Goal: Information Seeking & Learning: Check status

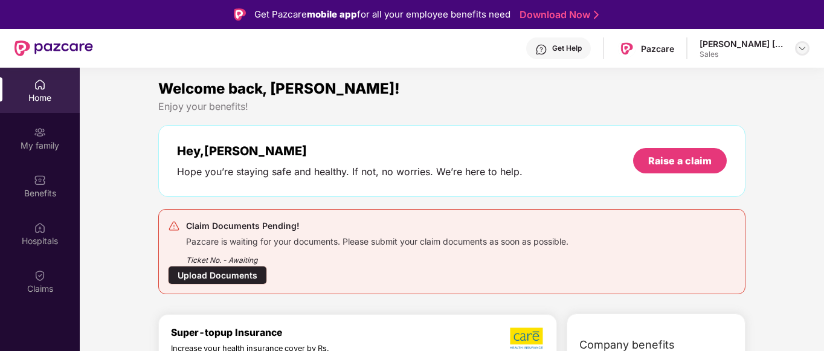
click at [800, 49] on img at bounding box center [803, 49] width 10 height 10
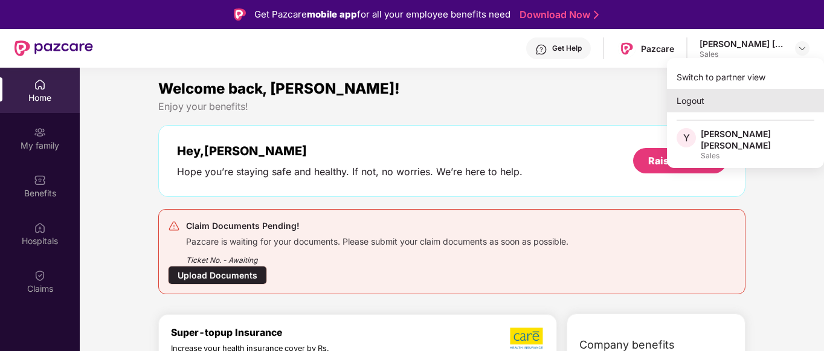
click at [711, 102] on div "Logout" at bounding box center [745, 101] width 157 height 24
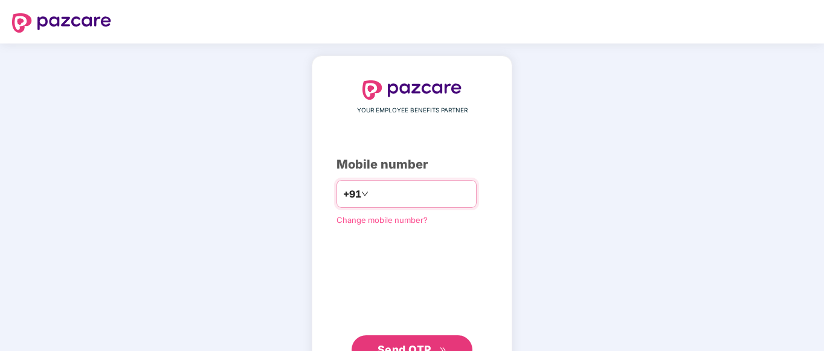
paste input "**********"
type input "**********"
click at [393, 337] on button "Send OTP" at bounding box center [412, 349] width 121 height 29
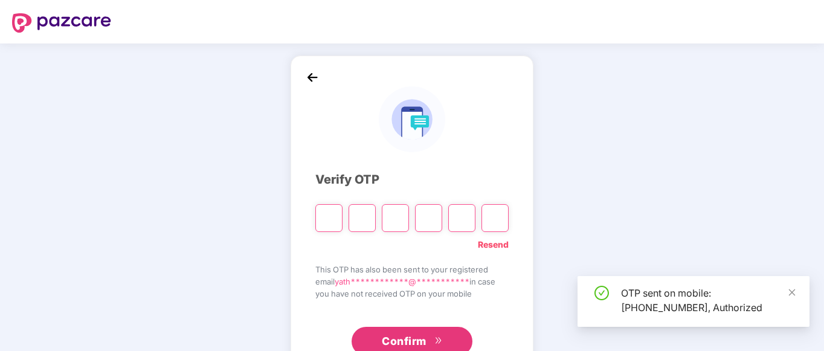
type input "*"
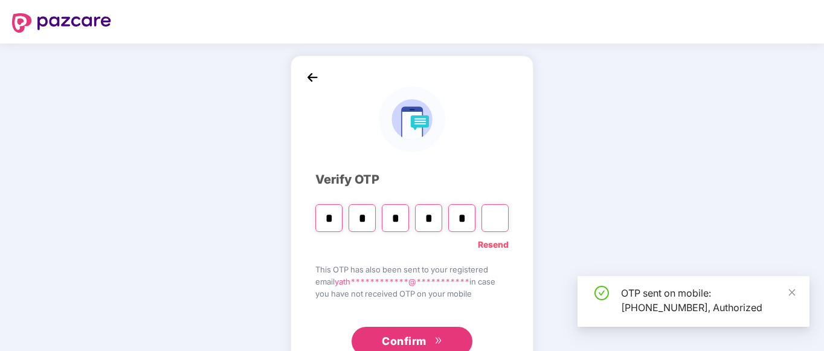
type input "*"
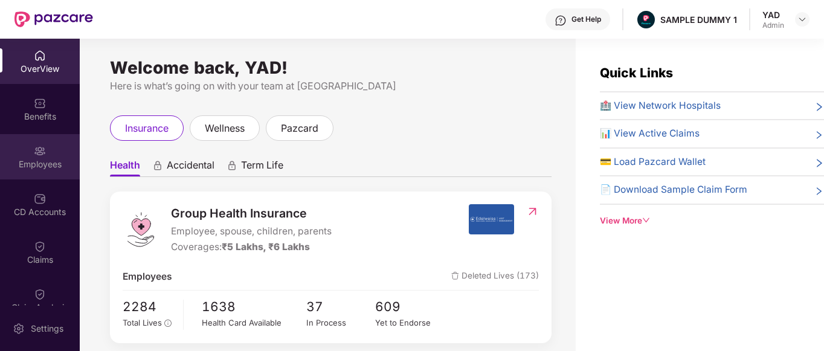
click at [16, 156] on div "Employees" at bounding box center [40, 156] width 80 height 45
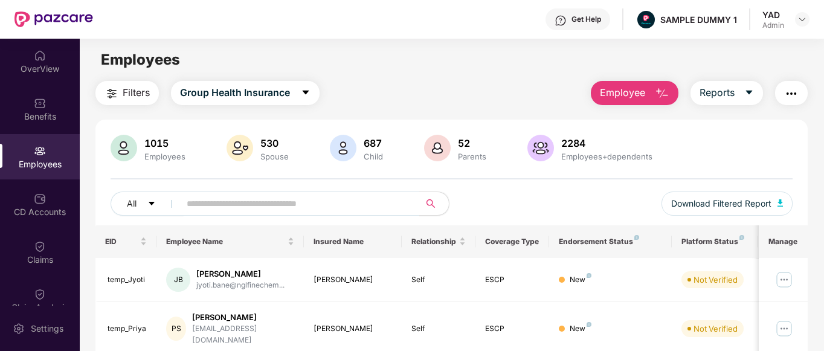
click at [560, 20] on img at bounding box center [561, 21] width 12 height 12
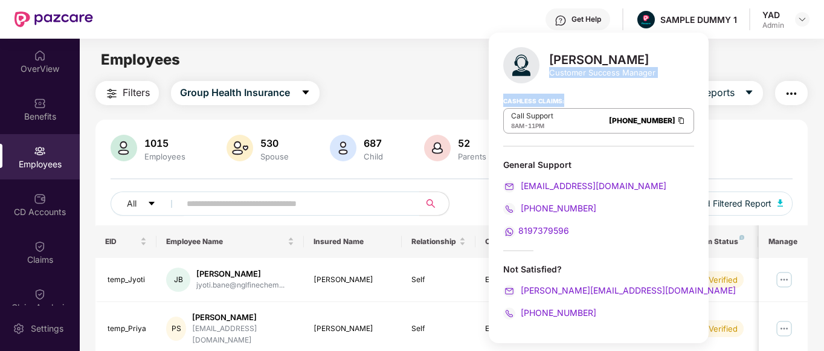
drag, startPoint x: 550, startPoint y: 69, endPoint x: 667, endPoint y: 85, distance: 118.2
click at [667, 85] on div "[PERSON_NAME] Customer Success Manager Cashless Claims: Call Support 8AM - 11PM…" at bounding box center [599, 188] width 220 height 311
click at [379, 77] on main "Employees Filters Group Health Insurance Employee Reports 1015 Employees 530 Sp…" at bounding box center [452, 214] width 744 height 351
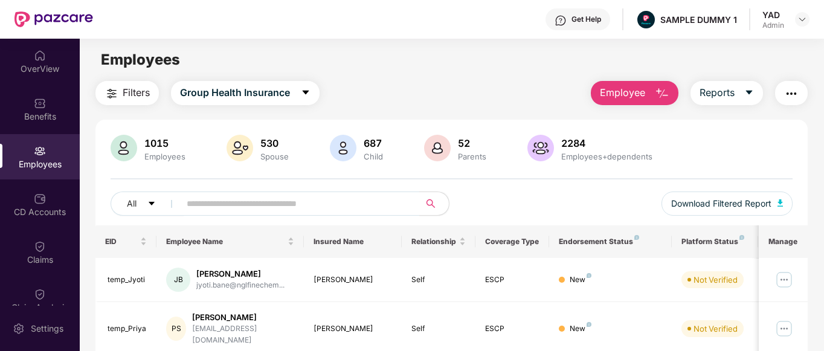
click at [627, 88] on span "Employee" at bounding box center [622, 92] width 45 height 15
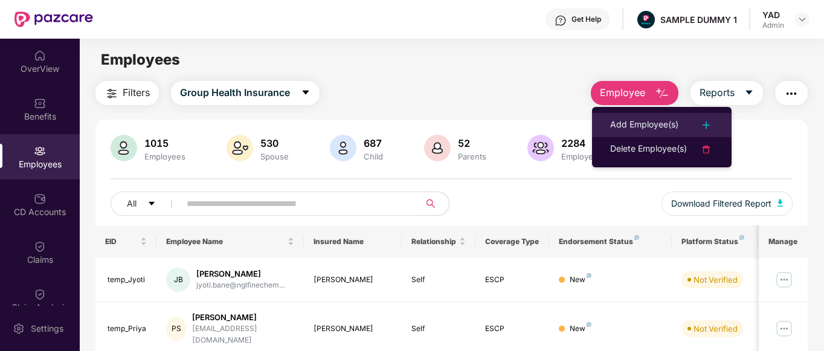
click at [624, 118] on div "Add Employee(s)" at bounding box center [644, 125] width 68 height 15
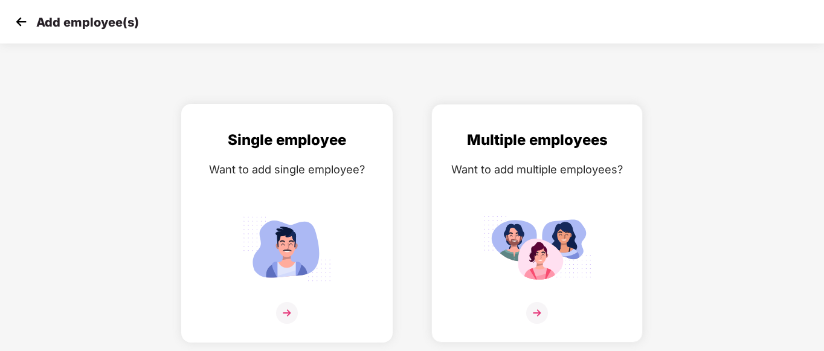
click at [266, 202] on div "Single employee Want to add single employee?" at bounding box center [287, 234] width 186 height 210
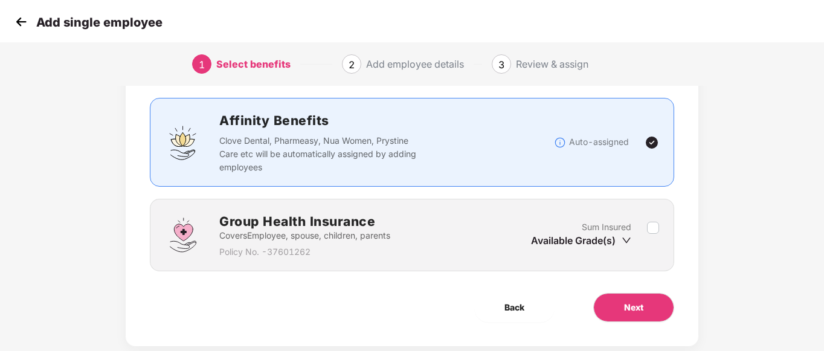
scroll to position [71, 0]
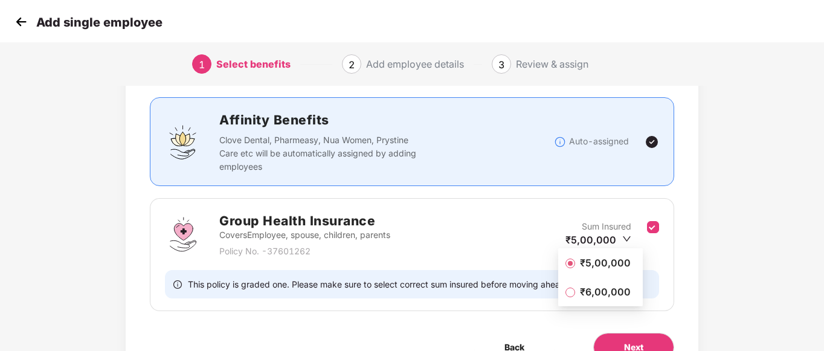
click at [616, 261] on span "₹5,00,000" at bounding box center [605, 262] width 60 height 13
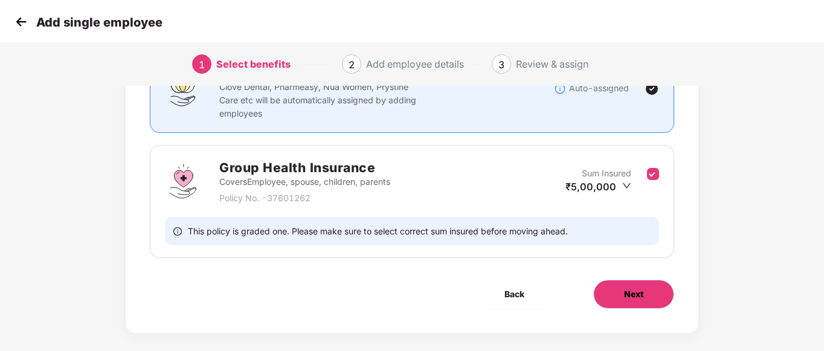
click at [631, 294] on span "Next" at bounding box center [633, 294] width 19 height 13
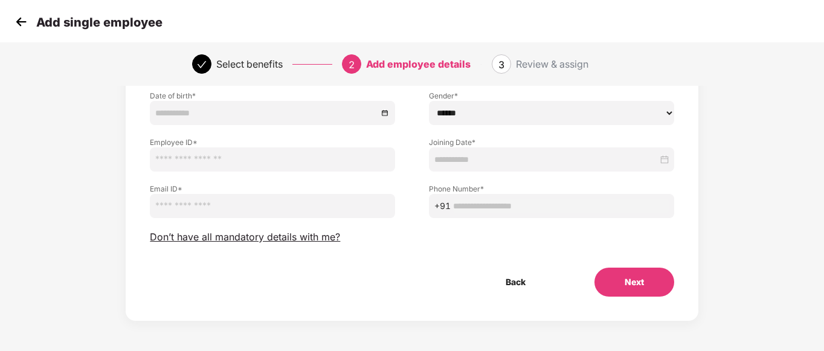
scroll to position [0, 0]
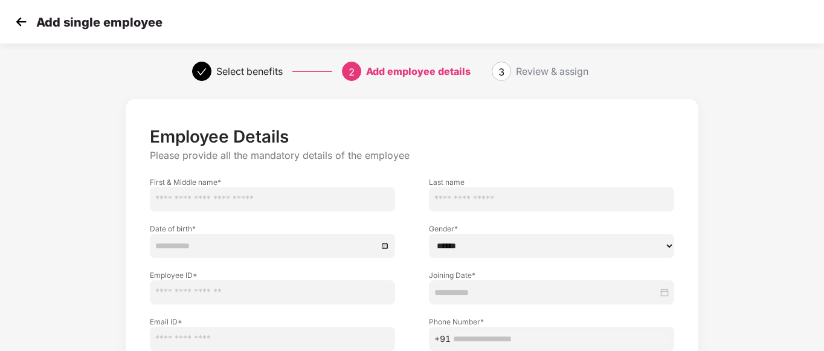
click at [21, 19] on img at bounding box center [21, 22] width 18 height 18
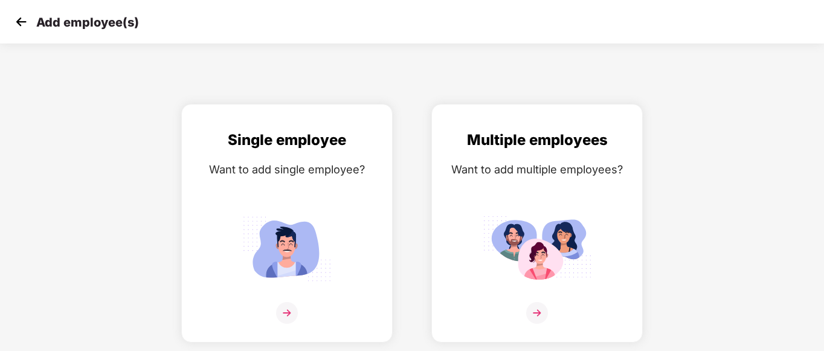
click at [17, 31] on div "Add employee(s)" at bounding box center [412, 22] width 824 height 44
click at [18, 27] on img at bounding box center [21, 22] width 18 height 18
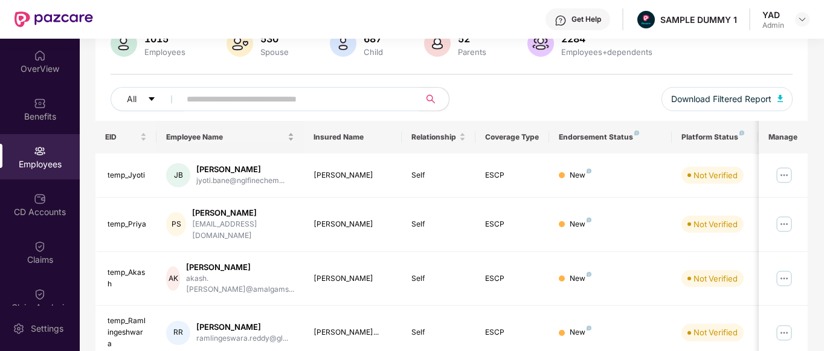
scroll to position [135, 0]
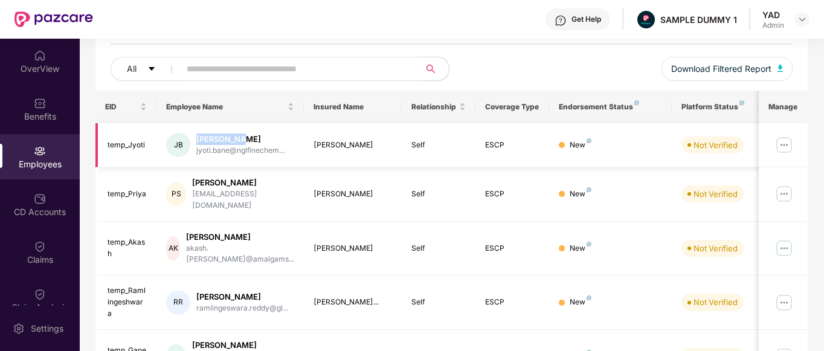
drag, startPoint x: 197, startPoint y: 138, endPoint x: 246, endPoint y: 138, distance: 48.9
click at [246, 138] on div "[PERSON_NAME]" at bounding box center [240, 139] width 88 height 11
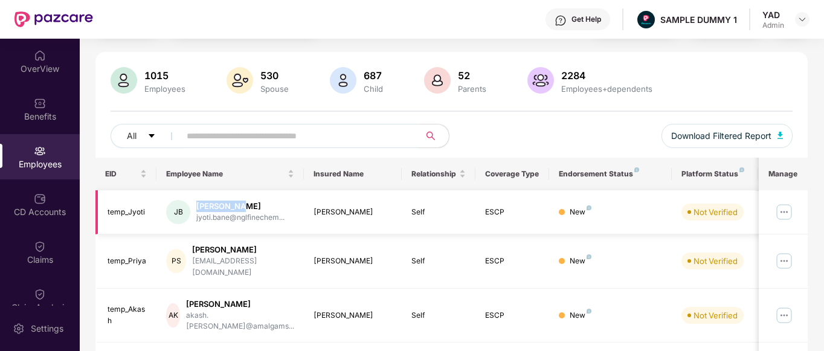
scroll to position [0, 0]
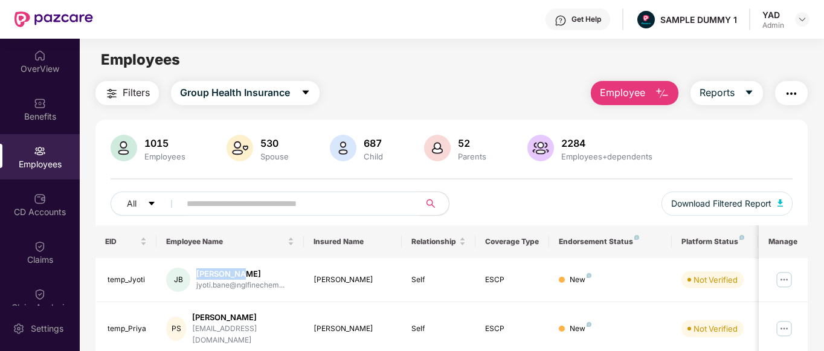
click at [638, 96] on span "Employee" at bounding box center [622, 92] width 45 height 15
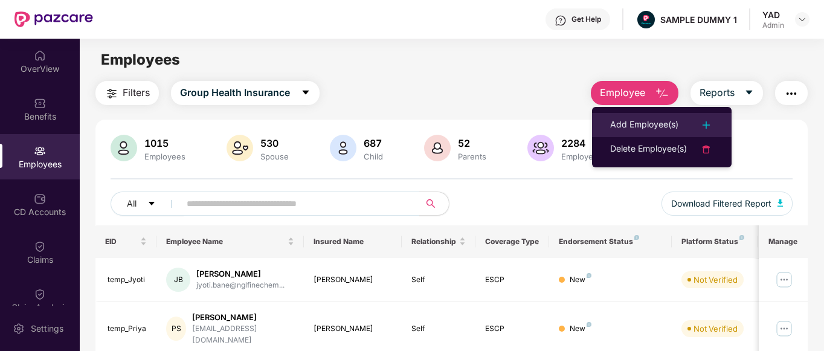
click at [637, 128] on div "Add Employee(s)" at bounding box center [644, 125] width 68 height 15
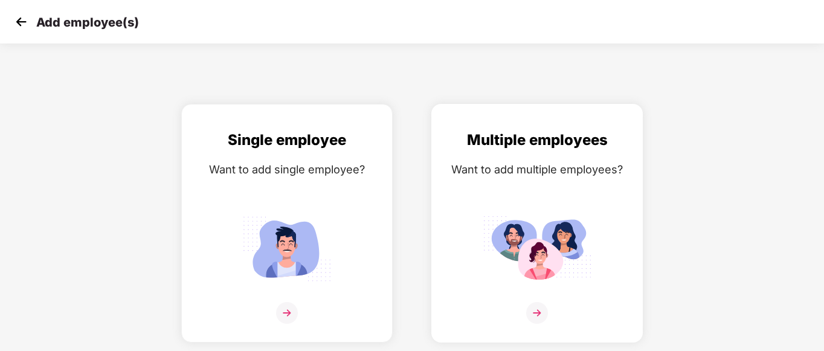
click at [544, 233] on img at bounding box center [537, 249] width 109 height 76
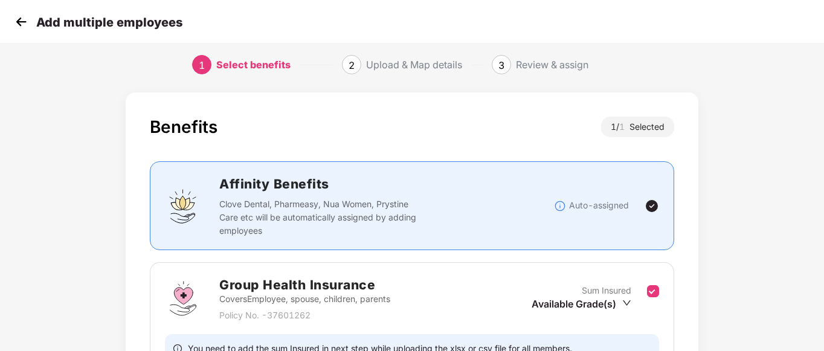
scroll to position [135, 0]
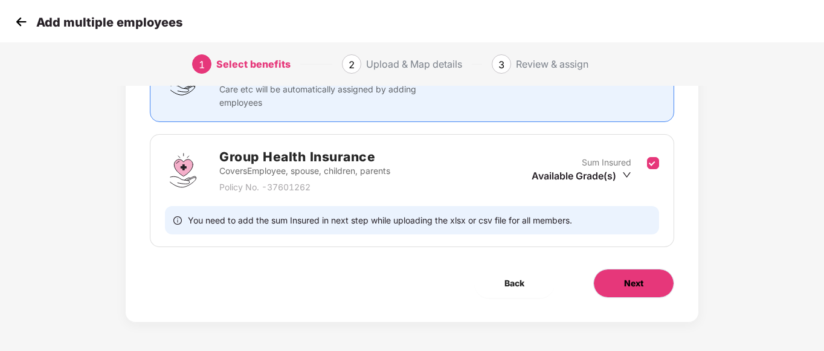
click at [656, 286] on button "Next" at bounding box center [633, 283] width 81 height 29
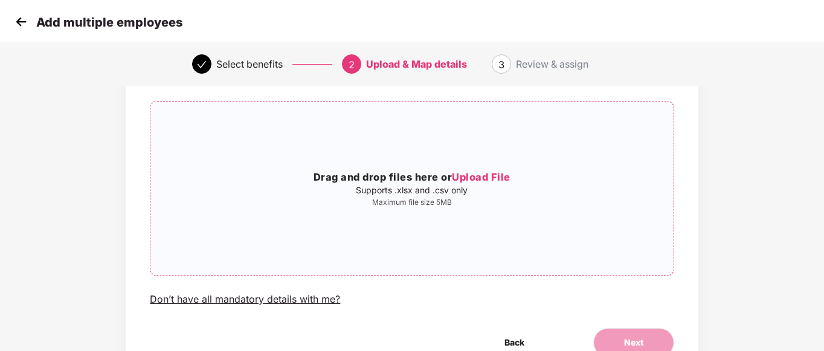
scroll to position [0, 0]
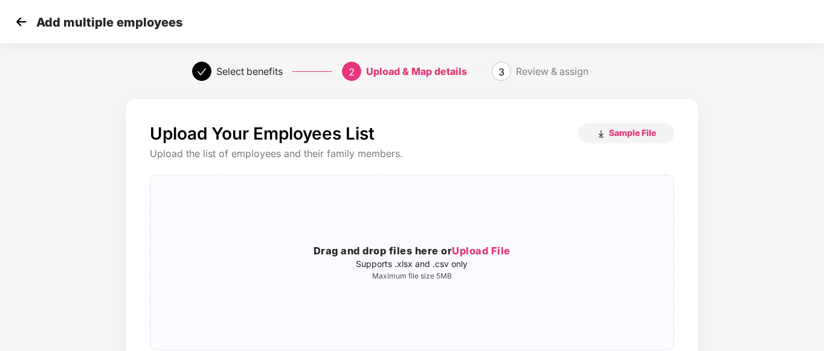
click at [24, 29] on img at bounding box center [21, 22] width 18 height 18
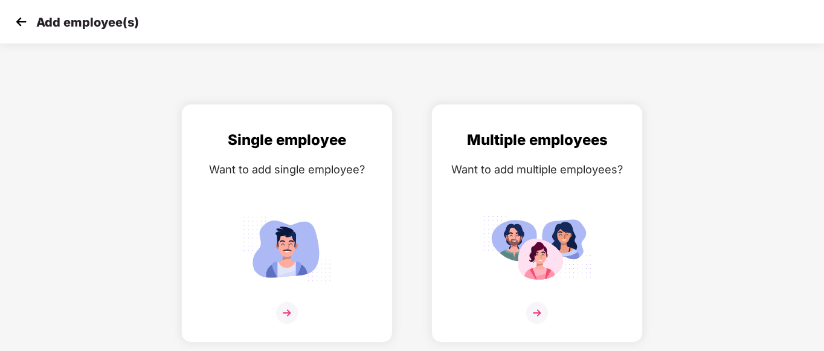
click at [18, 19] on img at bounding box center [21, 22] width 18 height 18
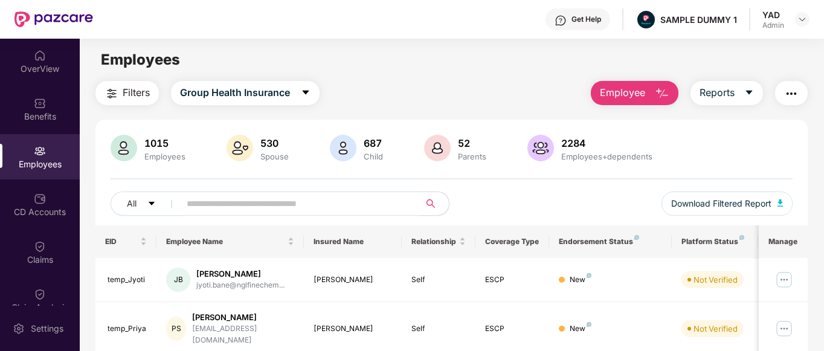
click at [788, 94] on img "button" at bounding box center [791, 93] width 15 height 15
click at [532, 190] on div "1015 Employees 530 Spouse 687 Child [DEMOGRAPHIC_DATA] Parents 2284 Employees+d…" at bounding box center [451, 180] width 713 height 91
click at [576, 16] on div "Get Help" at bounding box center [587, 20] width 30 height 10
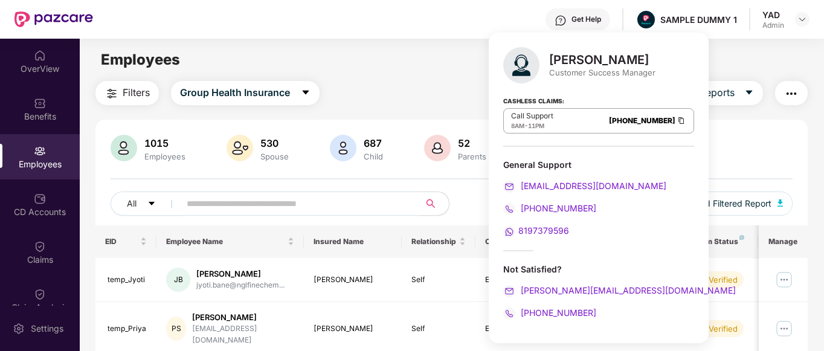
click at [433, 81] on div "Filters Group Health Insurance Employee Reports" at bounding box center [451, 93] width 713 height 24
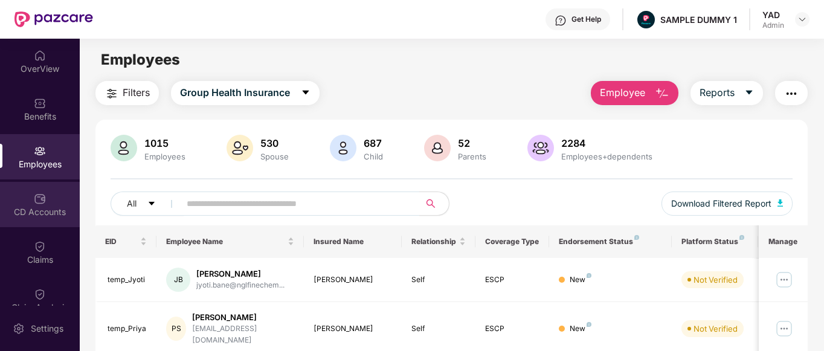
click at [25, 212] on div "CD Accounts" at bounding box center [40, 212] width 80 height 12
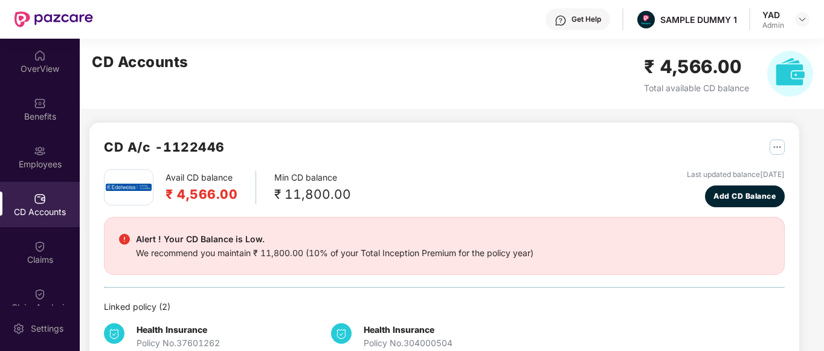
scroll to position [1, 0]
drag, startPoint x: 164, startPoint y: 173, endPoint x: 257, endPoint y: 187, distance: 94.1
click at [257, 187] on div "Avail CD balance ₹ 4,566.00 Min CD balance ₹ 11,800.00" at bounding box center [227, 187] width 247 height 36
drag, startPoint x: 275, startPoint y: 175, endPoint x: 415, endPoint y: 207, distance: 143.2
click at [415, 207] on div "Avail CD balance ₹ 4,566.00 Min CD balance ₹ 11,800.00 Last updated balance [DA…" at bounding box center [444, 266] width 681 height 194
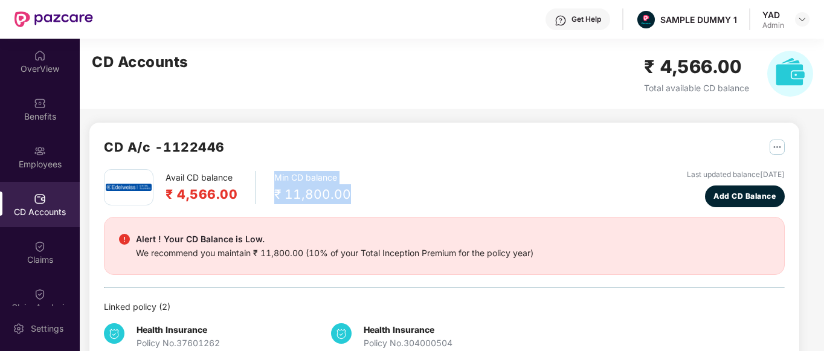
click at [401, 195] on div "Avail CD balance ₹ 4,566.00 Min CD balance ₹ 11,800.00 Last updated balance [DA…" at bounding box center [444, 188] width 681 height 38
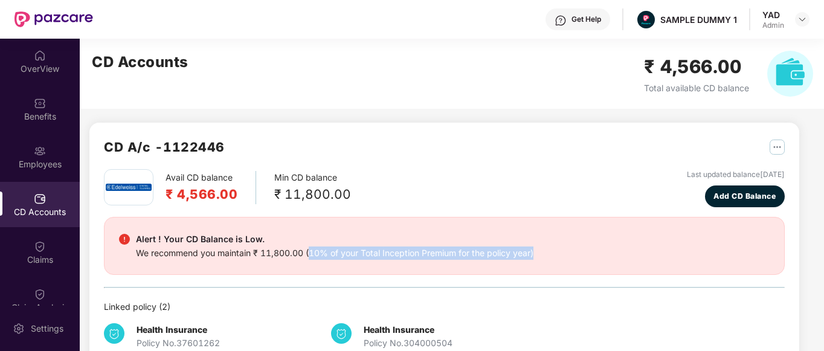
drag, startPoint x: 310, startPoint y: 254, endPoint x: 558, endPoint y: 265, distance: 248.0
click at [558, 265] on div "Alert ! Your CD Balance is Low. We recommend you maintain ₹ 11,800.00 (10% of y…" at bounding box center [444, 246] width 681 height 58
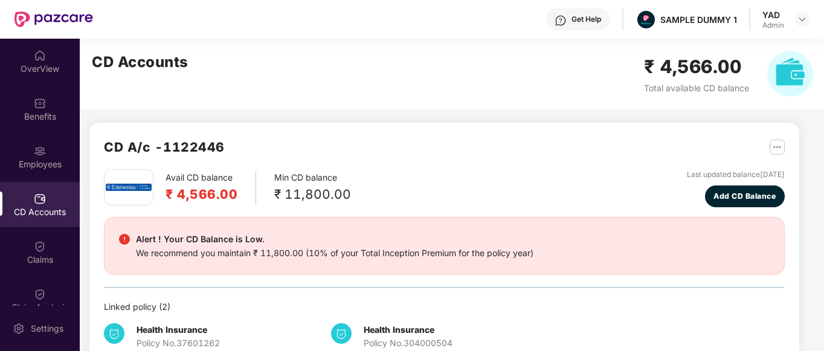
click at [531, 208] on div "Avail CD balance ₹ 4,566.00 Min CD balance ₹ 11,800.00 Last updated balance [DA…" at bounding box center [444, 266] width 681 height 194
click at [741, 198] on span "Add CD Balance" at bounding box center [745, 195] width 62 height 11
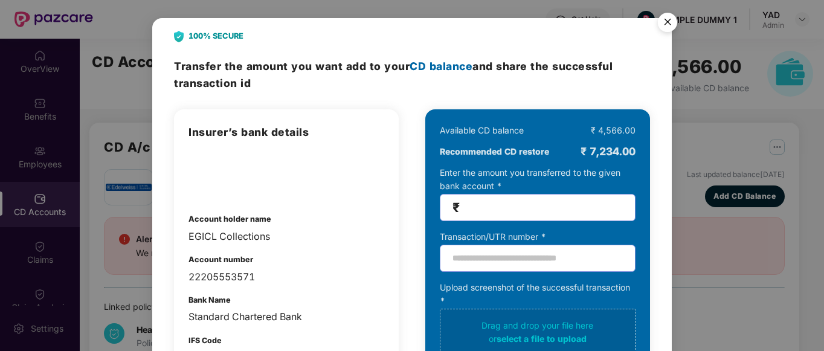
scroll to position [51, 0]
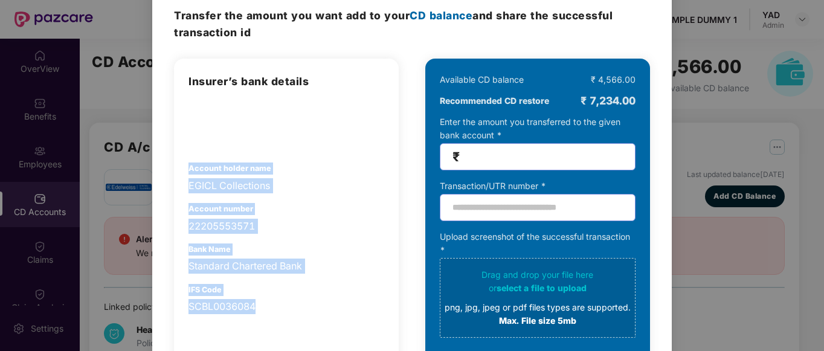
drag, startPoint x: 185, startPoint y: 168, endPoint x: 299, endPoint y: 306, distance: 178.6
click at [299, 306] on div "Insurer’s bank details Account holder name EGICL Collections Account number 222…" at bounding box center [286, 252] width 225 height 387
click at [331, 187] on div "EGICL Collections" at bounding box center [287, 185] width 196 height 15
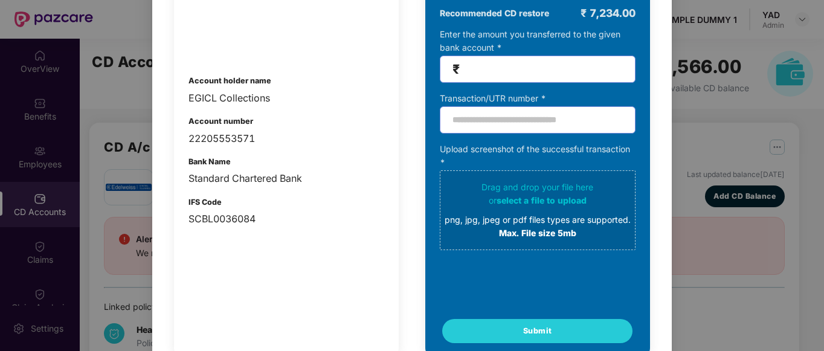
scroll to position [0, 0]
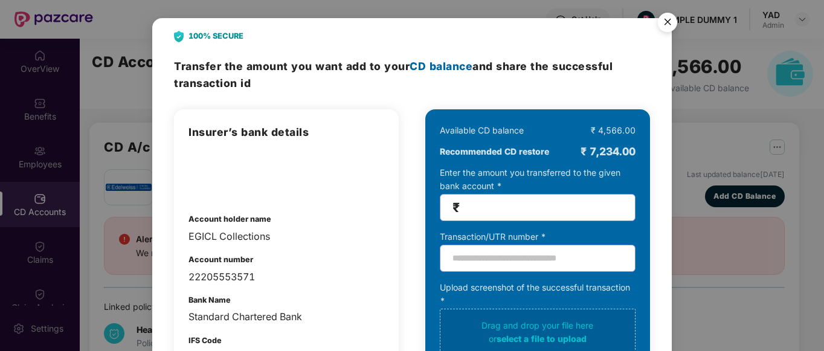
click at [664, 22] on img "Close" at bounding box center [668, 24] width 34 height 34
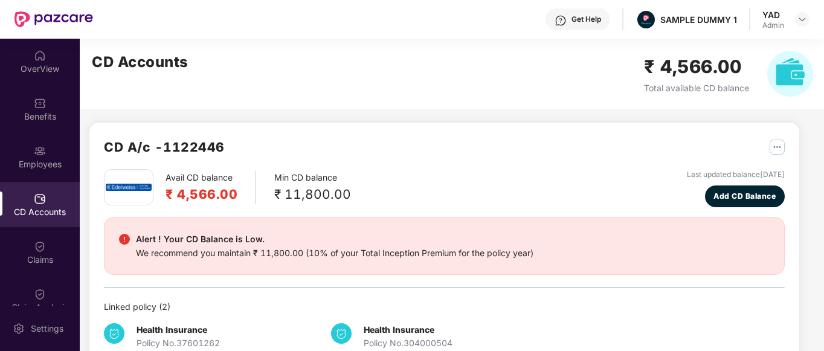
click at [542, 166] on div "CD A/c - 1122446" at bounding box center [444, 153] width 681 height 32
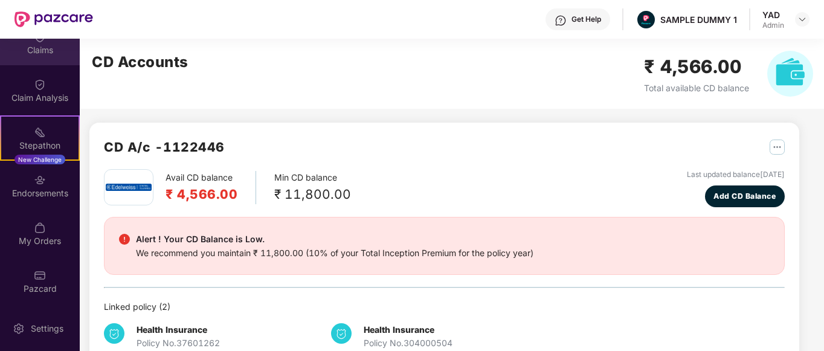
scroll to position [33, 0]
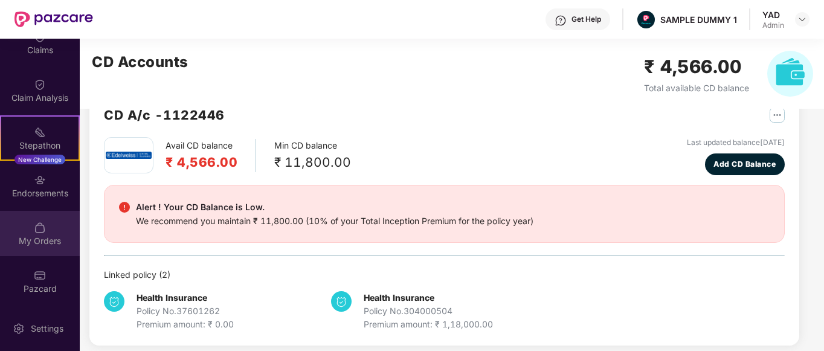
click at [15, 237] on div "My Orders" at bounding box center [40, 241] width 80 height 12
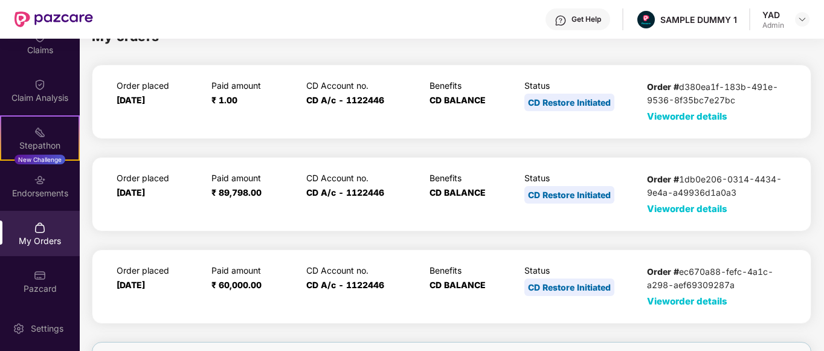
scroll to position [88, 0]
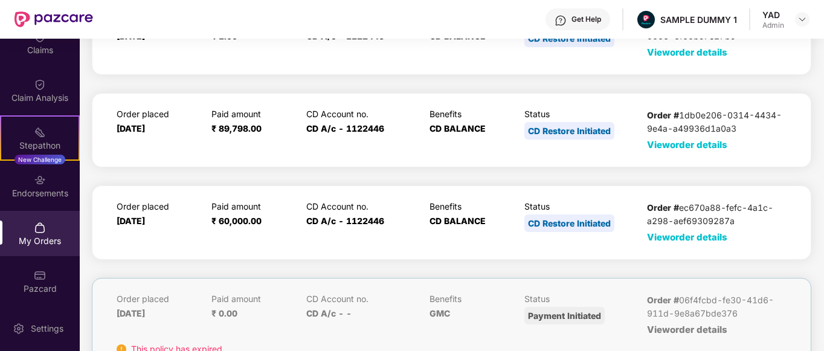
drag, startPoint x: 118, startPoint y: 223, endPoint x: 149, endPoint y: 224, distance: 31.4
click at [145, 224] on span "[DATE]" at bounding box center [131, 221] width 28 height 10
drag, startPoint x: 200, startPoint y: 224, endPoint x: 266, endPoint y: 223, distance: 65.9
click at [266, 223] on div "Order placed [DATE] Paid amount ₹ 60,000.00 CD Account no. CD A/c - 1122446 Ben…" at bounding box center [452, 222] width 670 height 43
click at [266, 223] on div "Paid amount ₹ 60,000.00" at bounding box center [253, 222] width 84 height 43
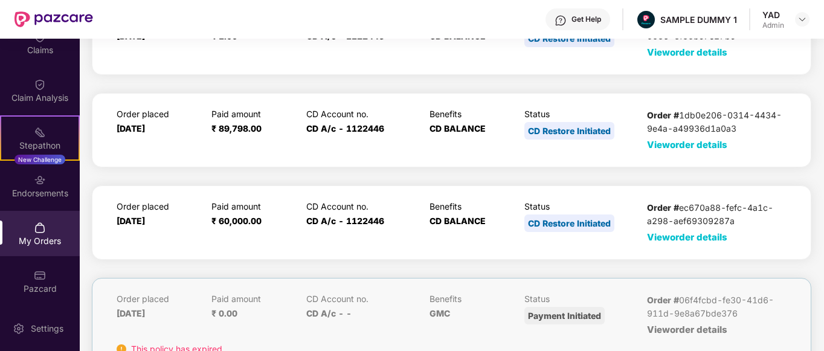
click at [692, 239] on span "View order details" at bounding box center [687, 236] width 80 height 11
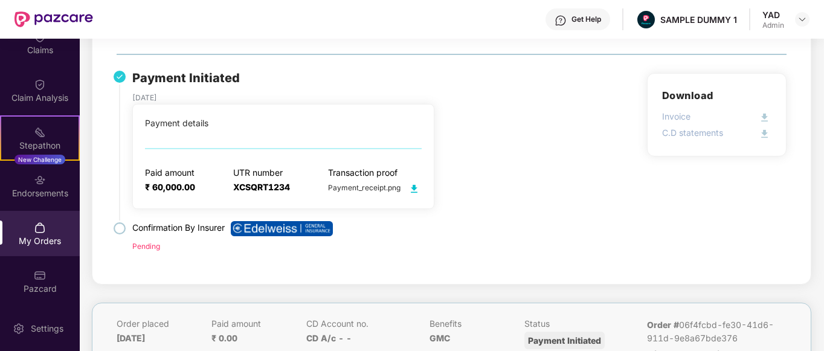
scroll to position [297, 0]
drag, startPoint x: 149, startPoint y: 172, endPoint x: 171, endPoint y: 181, distance: 24.1
click at [171, 181] on div "Paid amount ₹ 60,000.00" at bounding box center [170, 181] width 50 height 28
drag, startPoint x: 298, startPoint y: 165, endPoint x: 345, endPoint y: 179, distance: 49.3
click at [345, 179] on div "Paid amount ₹ 60,000.00 UTR number XCSQRT1234 Transaction proof Payment_receipt…" at bounding box center [283, 181] width 277 height 28
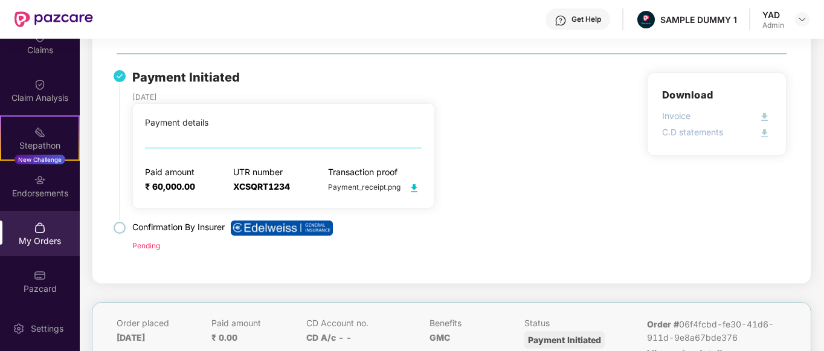
click at [378, 198] on div "Payment details Paid amount ₹ 60,000.00 UTR number XCSQRT1234 Transaction proof…" at bounding box center [283, 155] width 302 height 105
click at [673, 131] on p "C.D statements" at bounding box center [692, 132] width 61 height 13
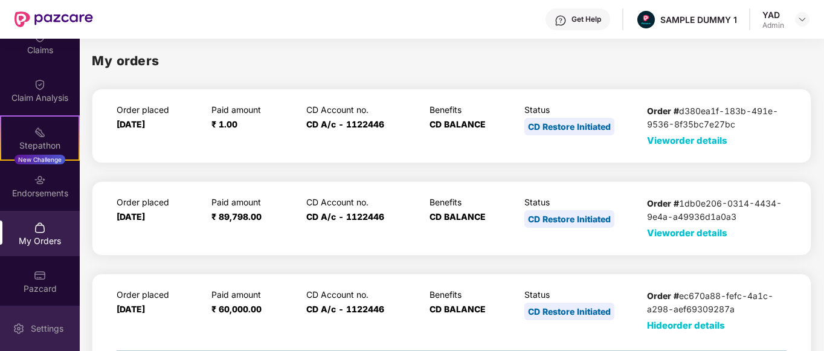
click at [31, 342] on div "Settings" at bounding box center [40, 328] width 80 height 45
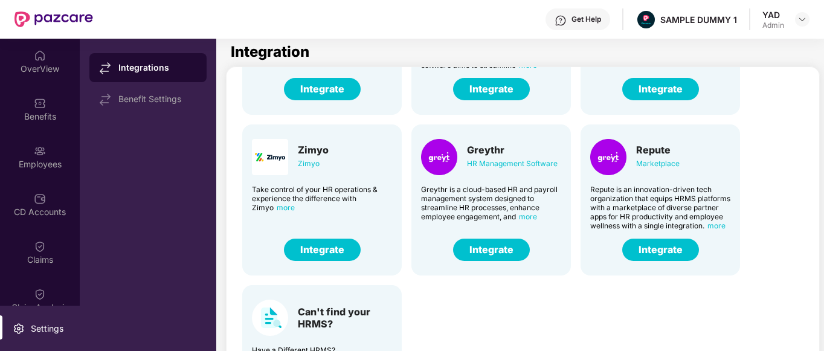
scroll to position [85, 0]
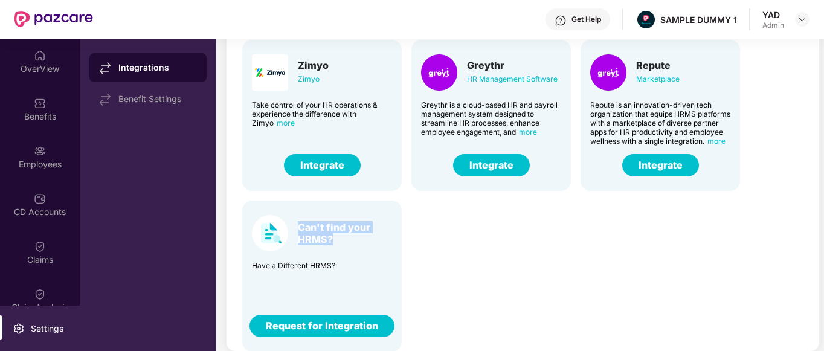
drag, startPoint x: 295, startPoint y: 214, endPoint x: 364, endPoint y: 240, distance: 73.3
click at [364, 240] on div "Can't find your HRMS?" at bounding box center [322, 233] width 140 height 36
click at [360, 247] on div "Can't find your HRMS?" at bounding box center [322, 233] width 140 height 36
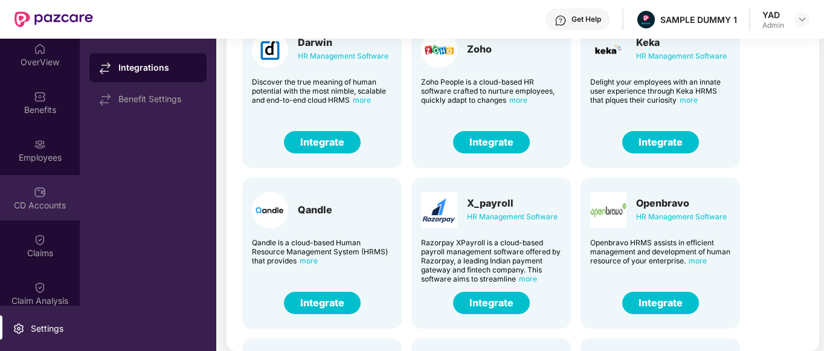
scroll to position [62, 0]
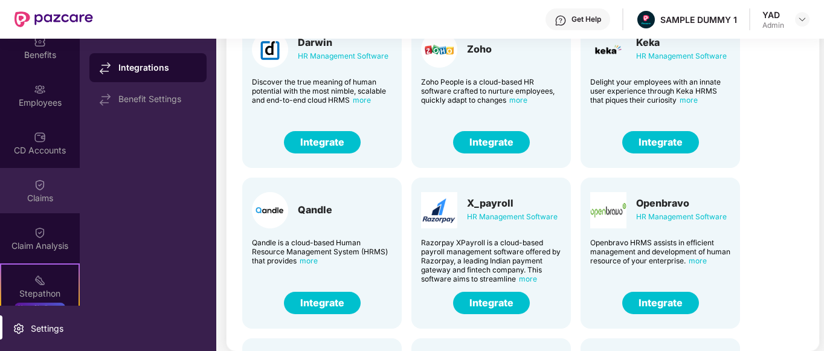
click at [16, 182] on div "Claims" at bounding box center [40, 190] width 80 height 45
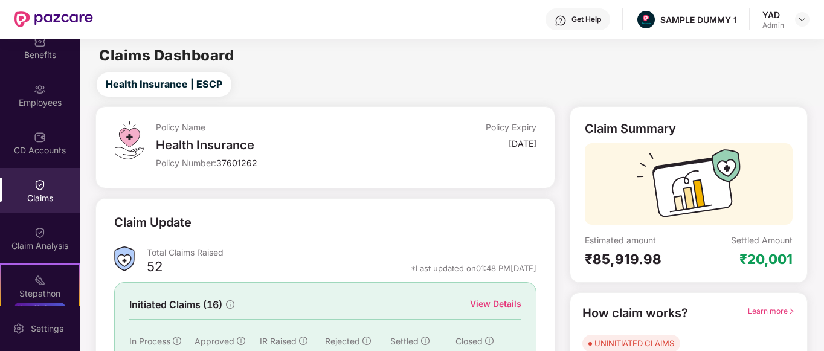
scroll to position [15, 0]
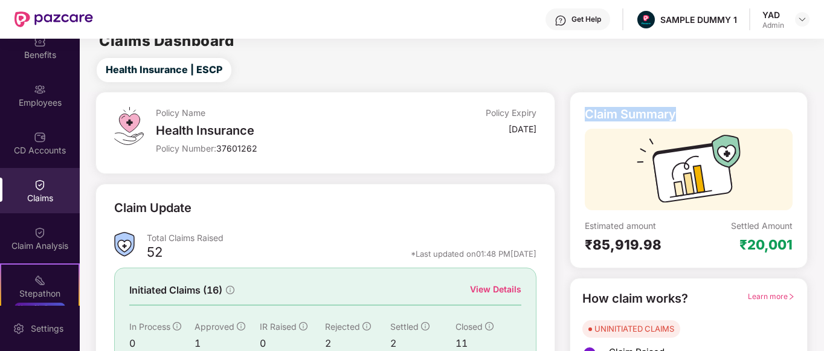
drag, startPoint x: 572, startPoint y: 112, endPoint x: 673, endPoint y: 117, distance: 101.0
click at [673, 117] on div "Claim Summary Estimated amount ₹85,919.98 Settled Amount ₹20,001" at bounding box center [689, 180] width 238 height 176
drag, startPoint x: 583, startPoint y: 245, endPoint x: 657, endPoint y: 244, distance: 73.7
click at [657, 244] on div "Claim Summary Estimated amount ₹85,919.98 Settled Amount ₹20,001" at bounding box center [689, 180] width 238 height 176
drag, startPoint x: 728, startPoint y: 246, endPoint x: 789, endPoint y: 239, distance: 60.9
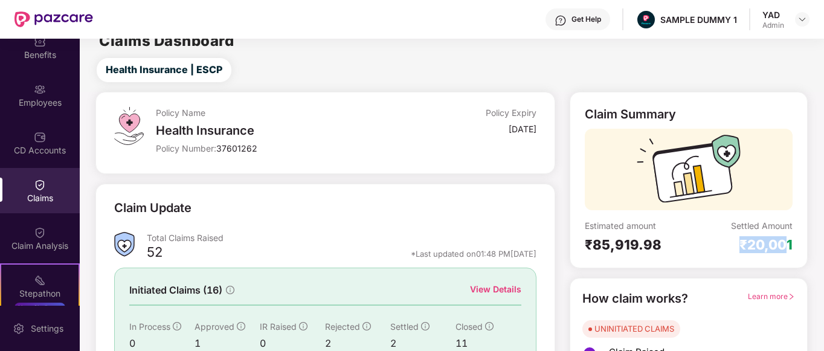
click at [789, 239] on div "Settled Amount ₹20,001" at bounding box center [741, 236] width 104 height 33
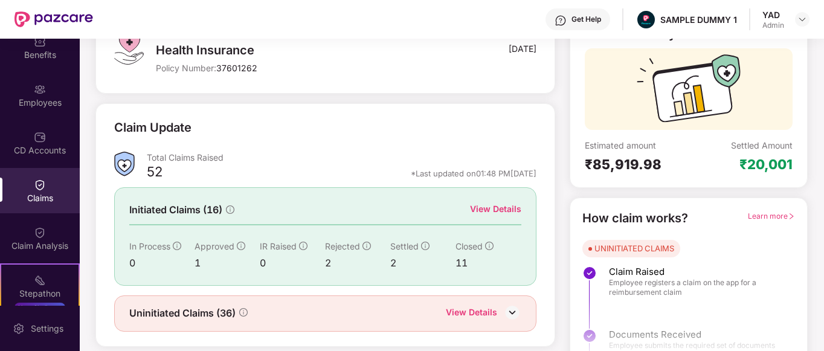
click at [486, 205] on div "View Details" at bounding box center [495, 208] width 51 height 13
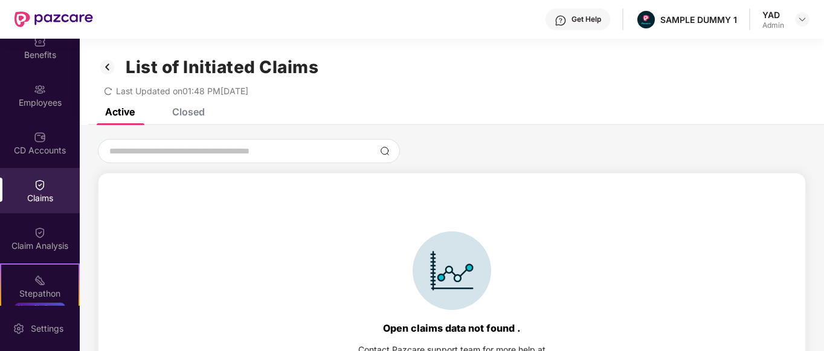
click at [192, 115] on div "Closed" at bounding box center [188, 112] width 33 height 12
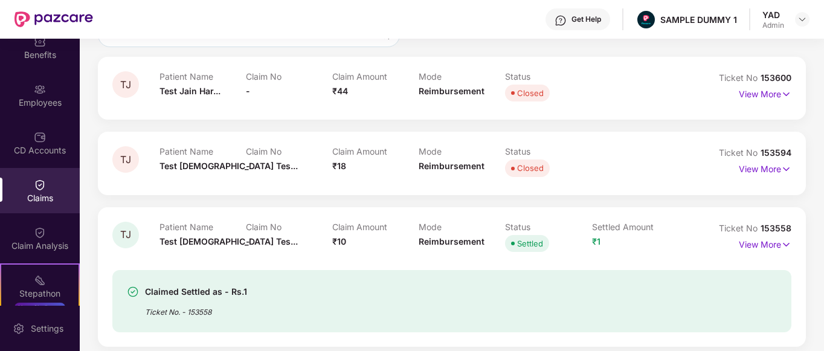
scroll to position [190, 0]
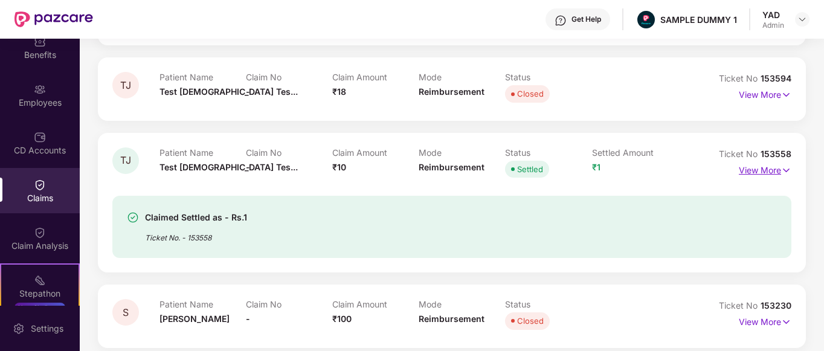
click at [751, 173] on p "View More" at bounding box center [765, 169] width 53 height 16
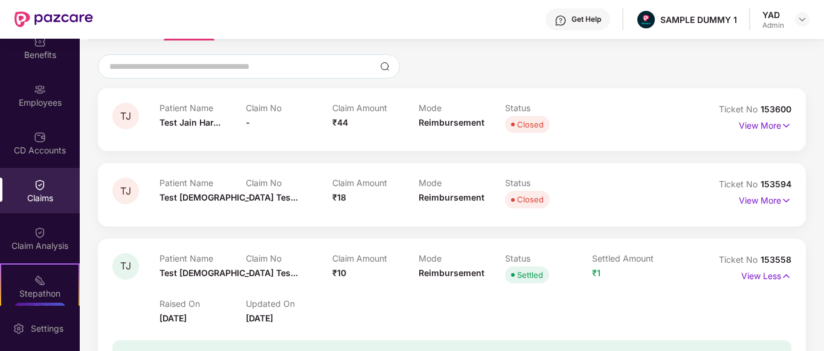
scroll to position [0, 0]
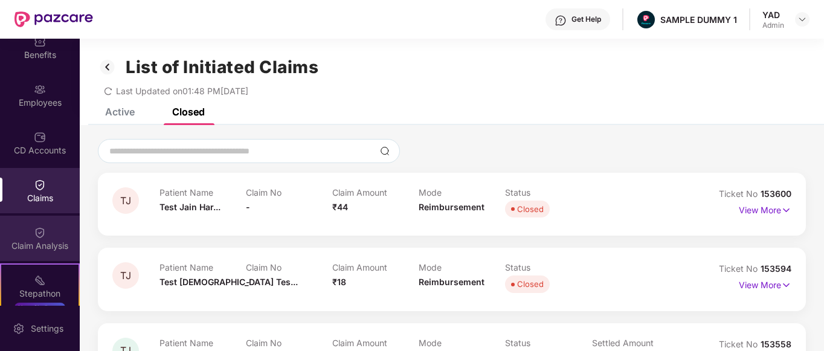
click at [40, 233] on img at bounding box center [40, 233] width 12 height 12
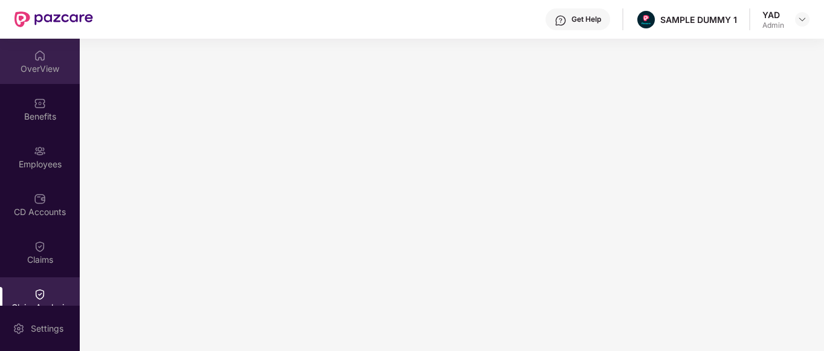
click at [42, 66] on div "OverView" at bounding box center [40, 69] width 80 height 12
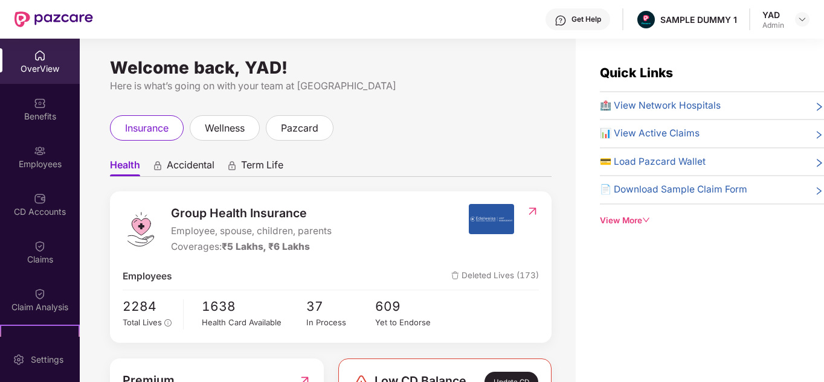
scroll to position [140, 0]
